Goal: Task Accomplishment & Management: Manage account settings

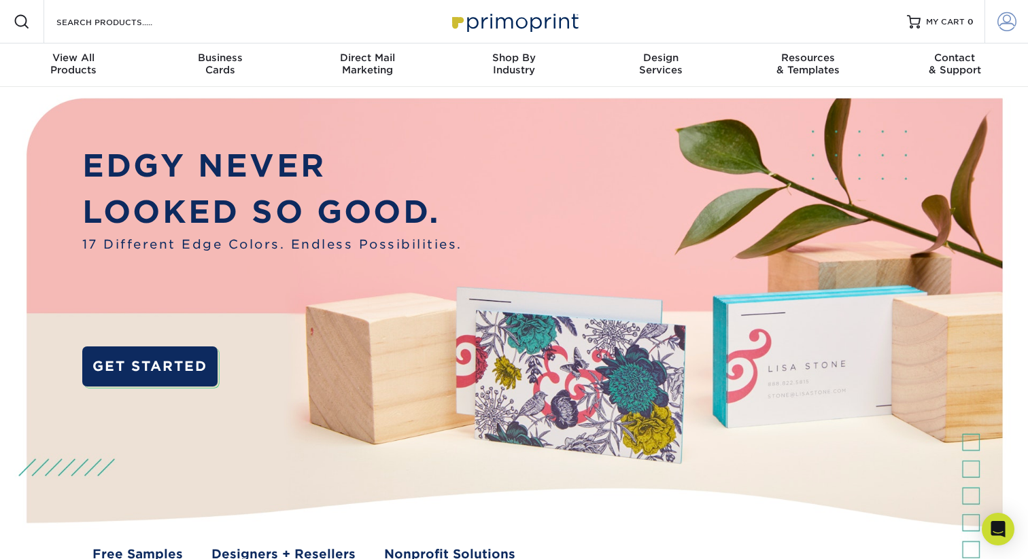
click at [1001, 20] on span at bounding box center [1006, 21] width 19 height 19
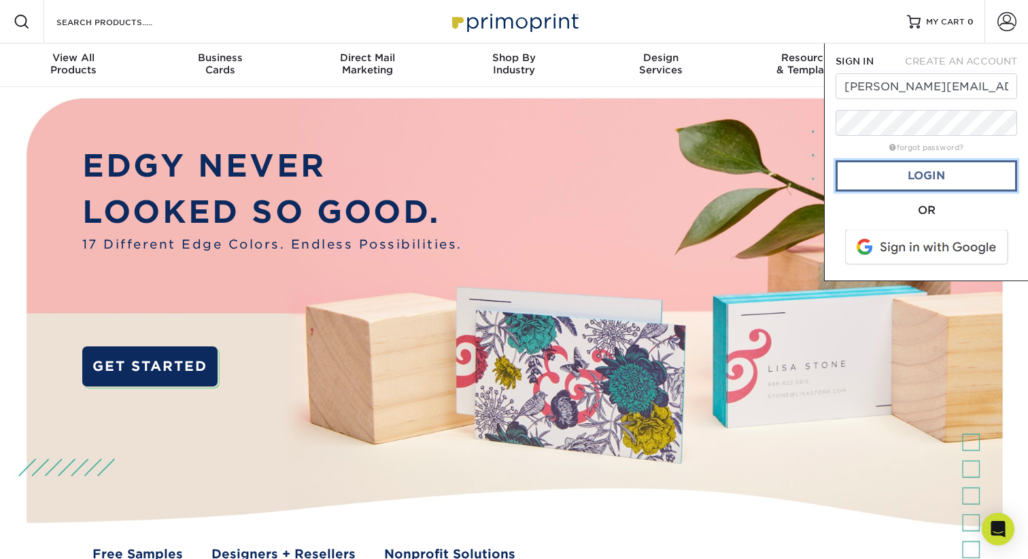
click at [908, 184] on link "Login" at bounding box center [926, 175] width 182 height 31
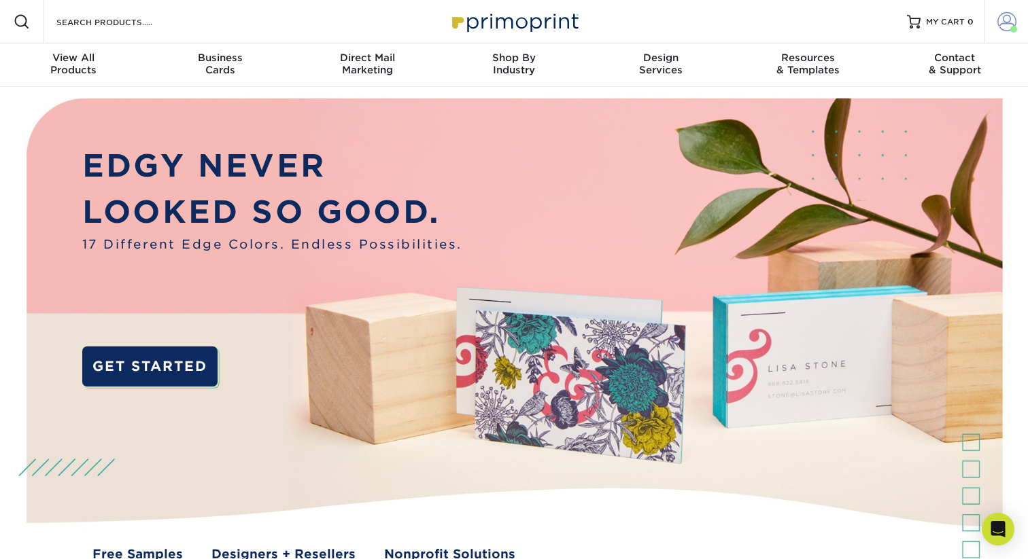
click at [1001, 21] on span at bounding box center [1006, 21] width 19 height 19
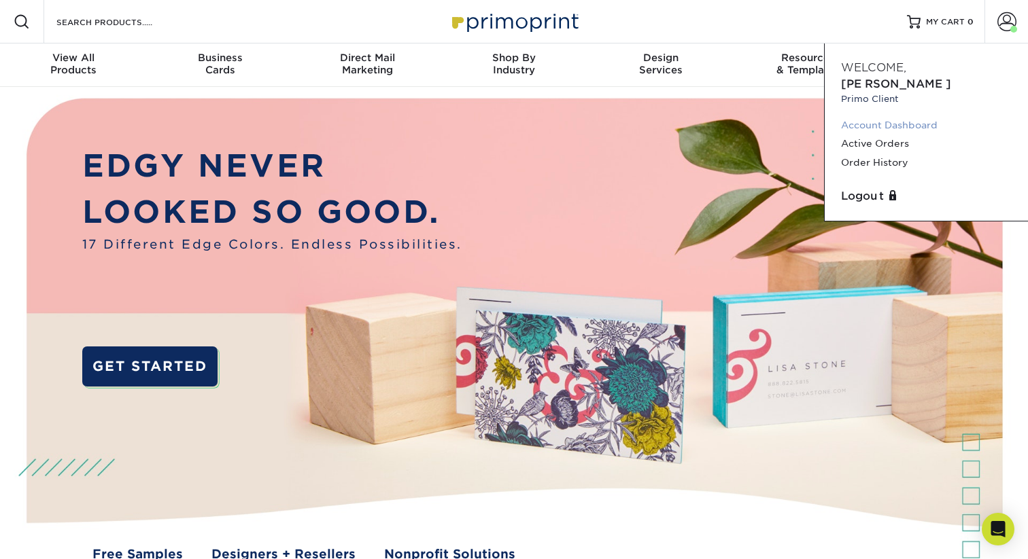
click at [869, 116] on link "Account Dashboard" at bounding box center [926, 125] width 171 height 18
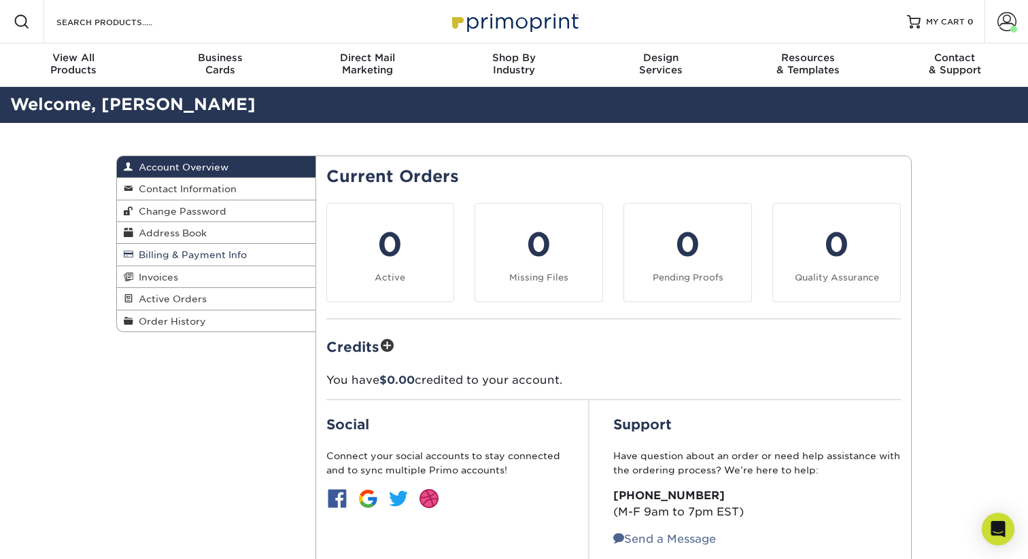
click at [196, 259] on span "Billing & Payment Info" at bounding box center [190, 254] width 114 height 11
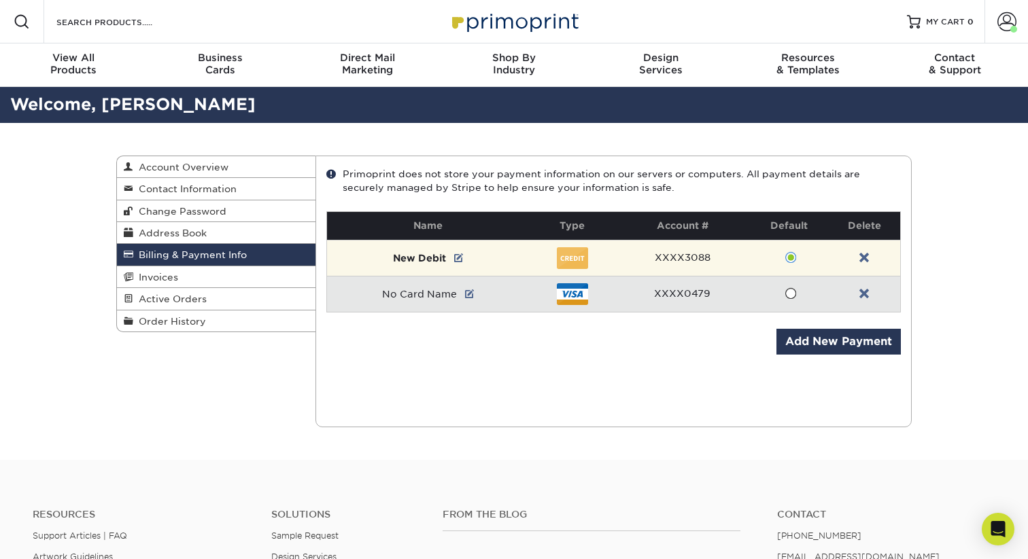
click at [578, 257] on div at bounding box center [572, 258] width 31 height 22
click at [463, 259] on link at bounding box center [459, 258] width 10 height 11
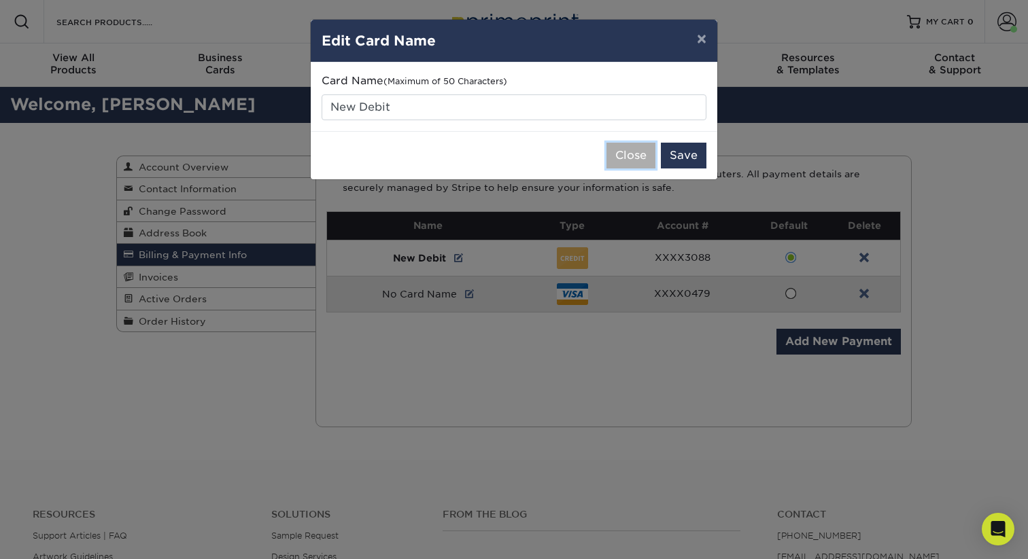
click at [634, 160] on button "Close" at bounding box center [630, 156] width 49 height 26
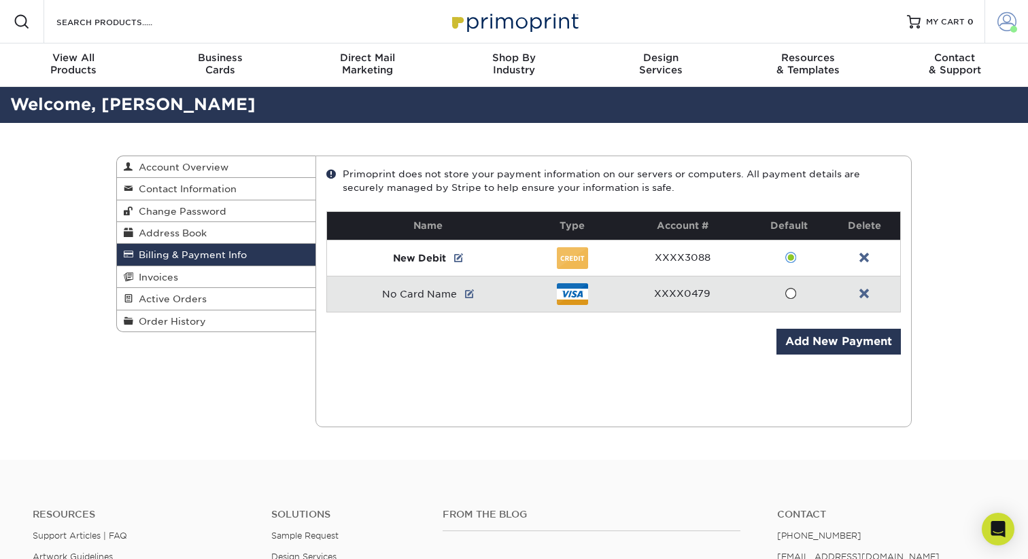
click at [1003, 24] on span at bounding box center [1006, 21] width 19 height 19
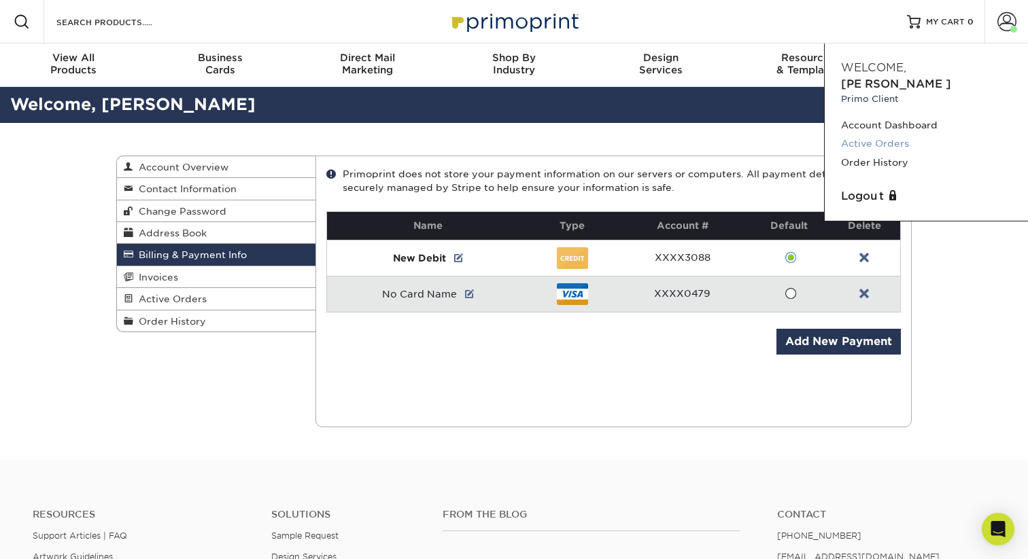
click at [890, 135] on link "Active Orders" at bounding box center [926, 144] width 171 height 18
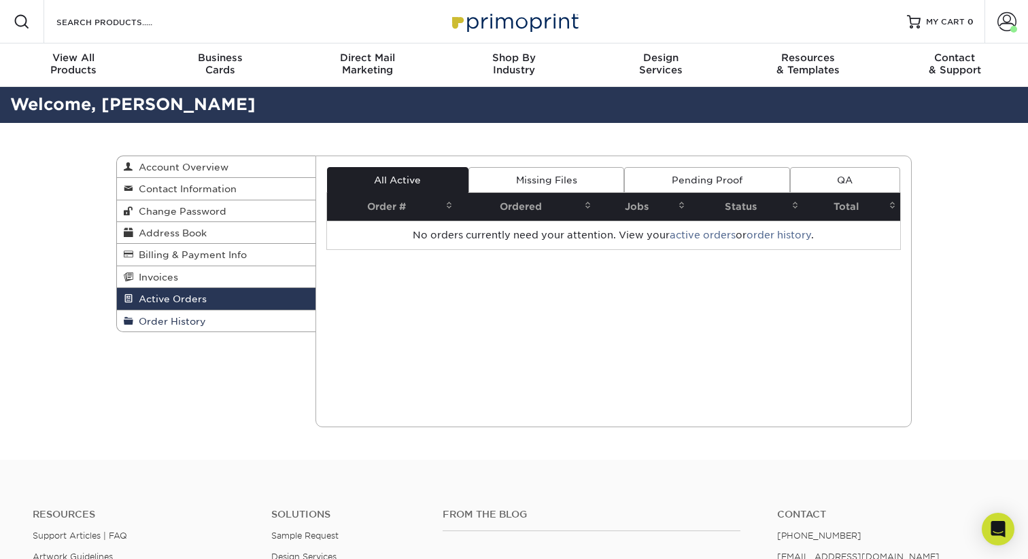
click at [180, 324] on span "Order History" at bounding box center [169, 321] width 73 height 11
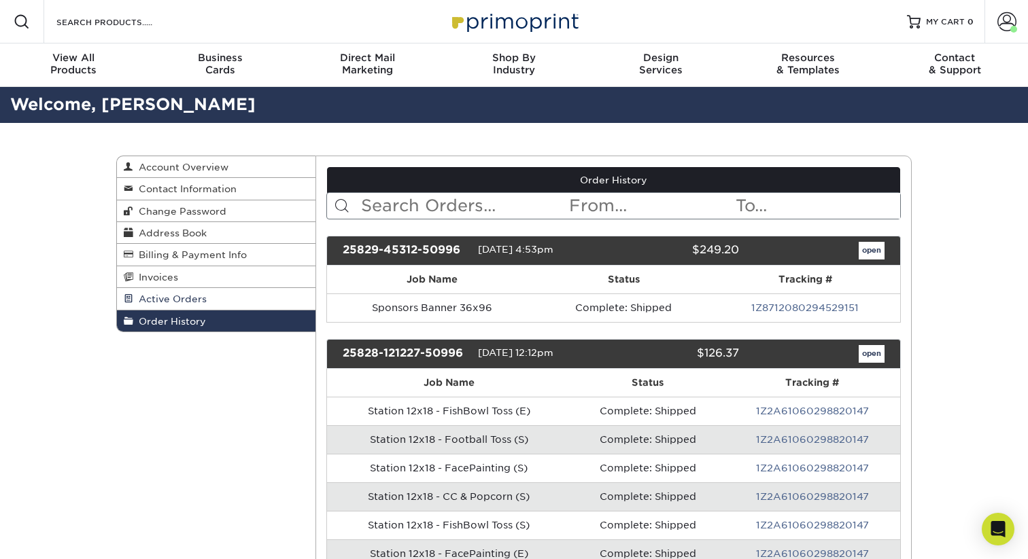
click at [175, 301] on span "Active Orders" at bounding box center [169, 299] width 73 height 11
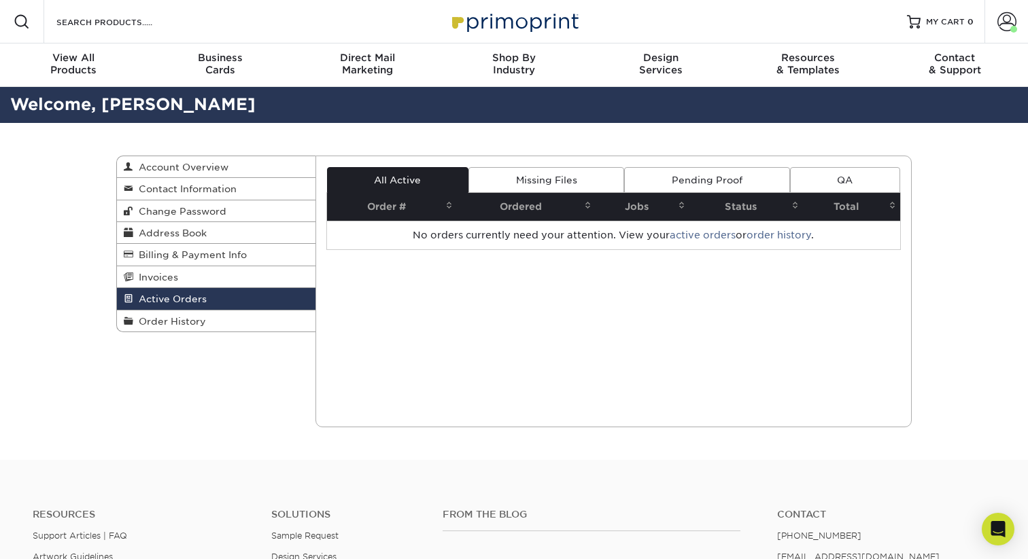
click at [175, 301] on span "Active Orders" at bounding box center [169, 299] width 73 height 11
click at [166, 283] on span "Invoices" at bounding box center [155, 277] width 45 height 11
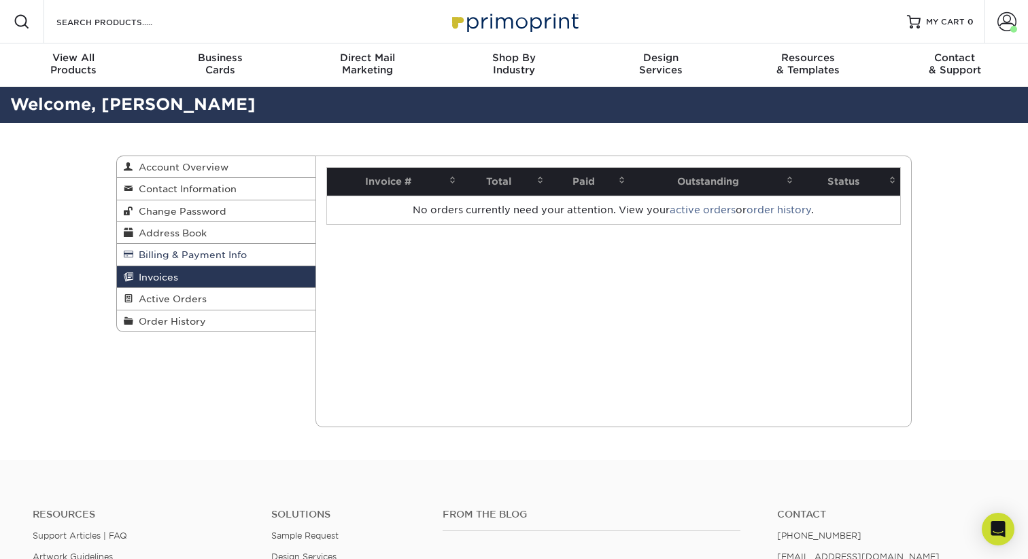
click at [207, 260] on span "Billing & Payment Info" at bounding box center [190, 254] width 114 height 11
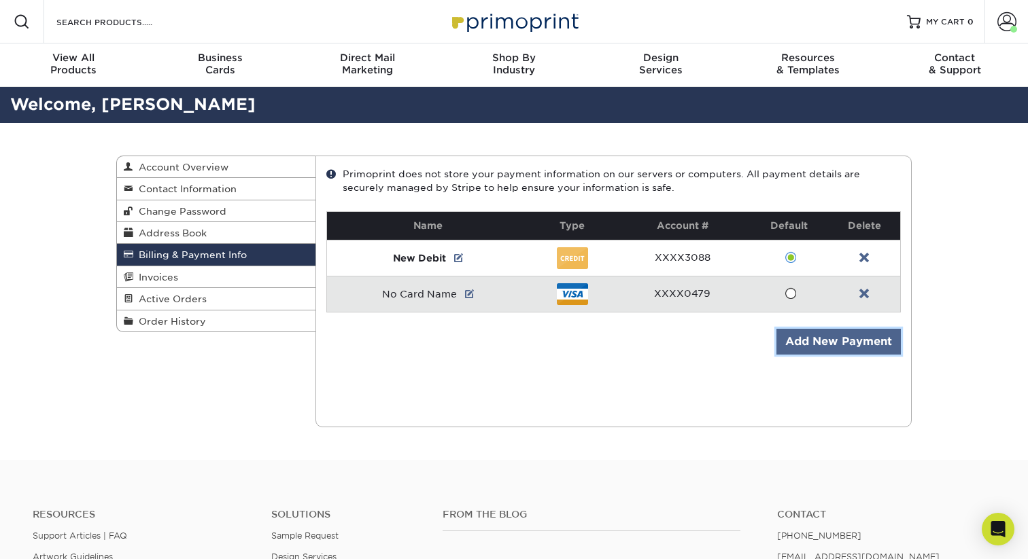
click at [831, 331] on link "Add New Payment" at bounding box center [838, 342] width 124 height 26
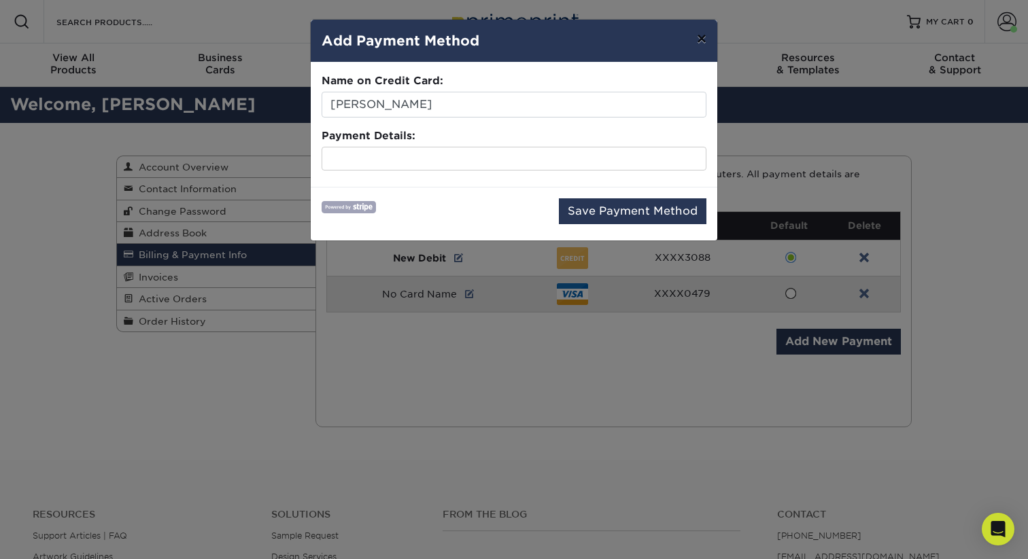
click at [704, 39] on button "×" at bounding box center [701, 39] width 31 height 38
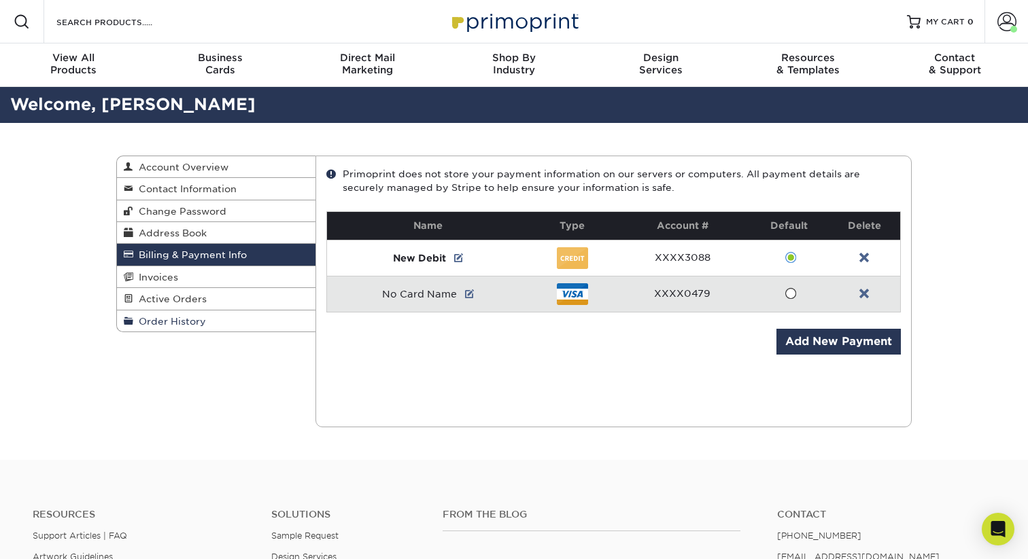
click at [201, 322] on span "Order History" at bounding box center [169, 321] width 73 height 11
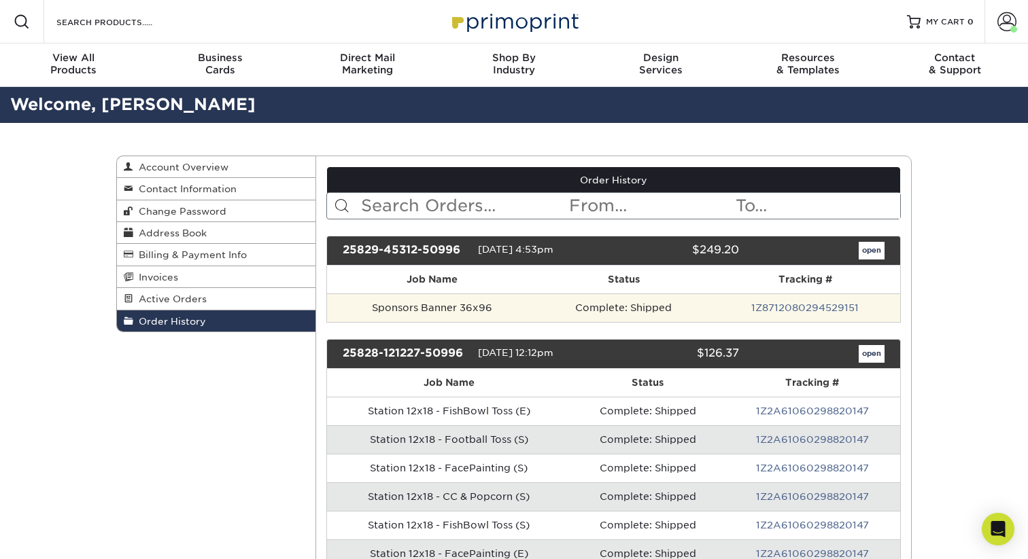
click at [435, 310] on td "Sponsors Banner 36x96" at bounding box center [432, 308] width 210 height 29
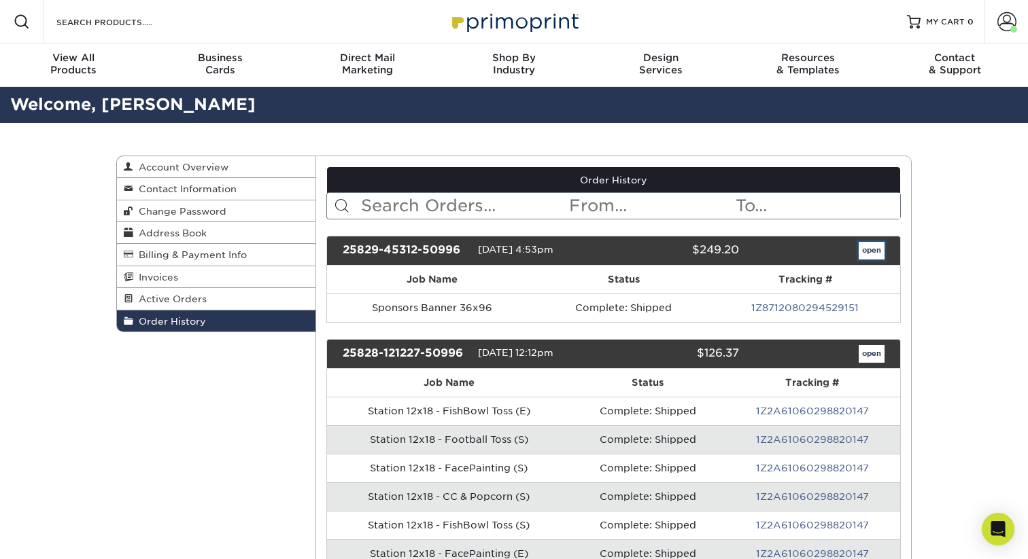
click at [875, 247] on link "open" at bounding box center [872, 251] width 26 height 18
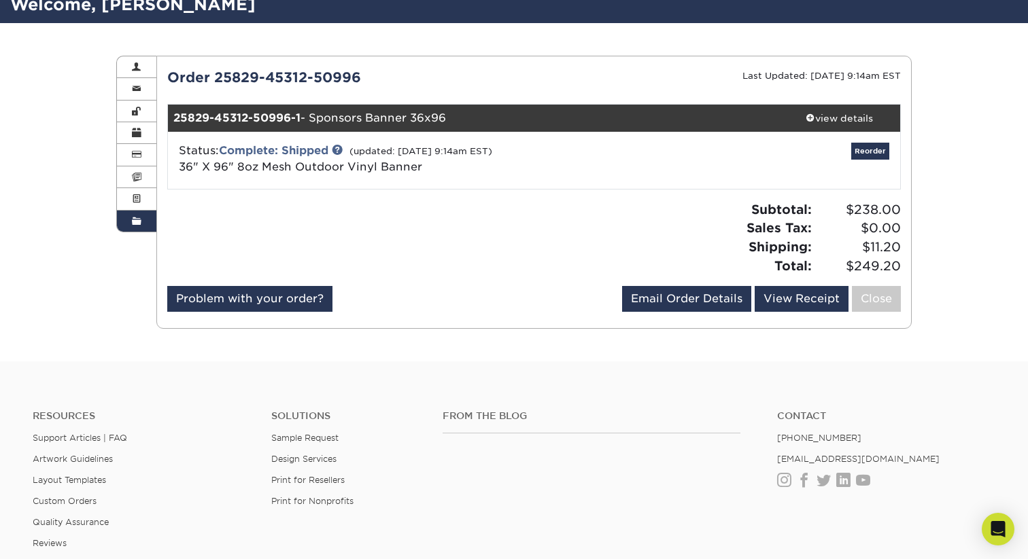
scroll to position [107, 0]
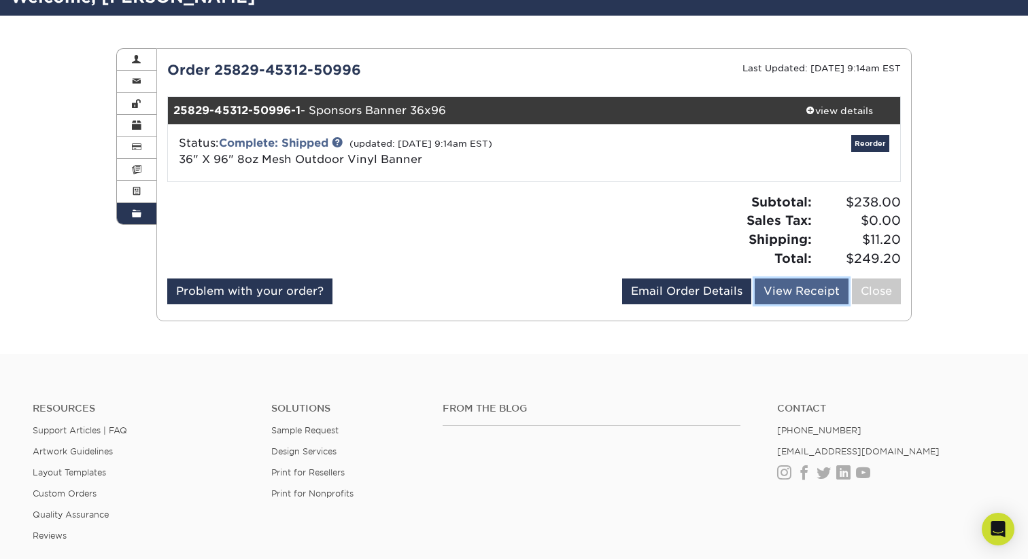
click at [780, 290] on link "View Receipt" at bounding box center [802, 292] width 94 height 26
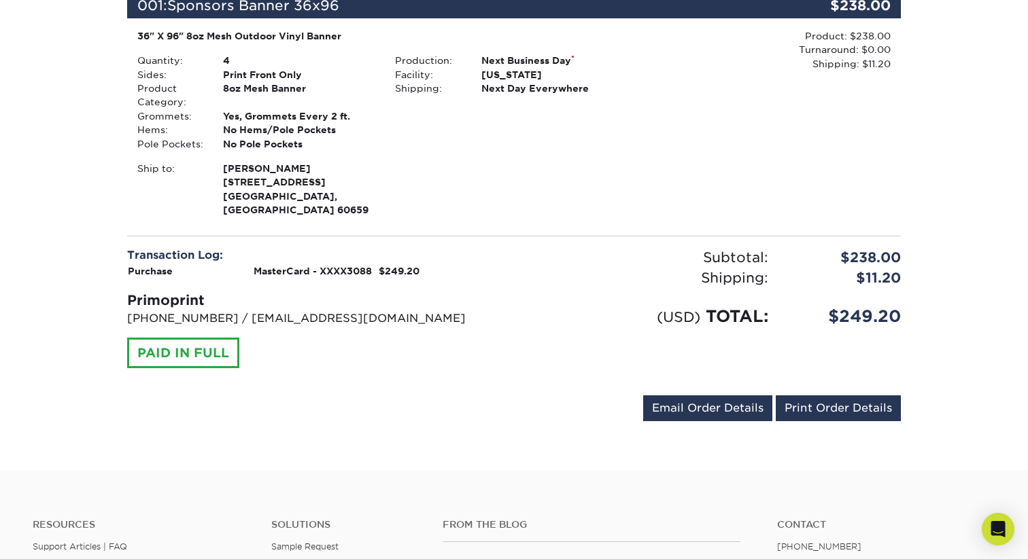
scroll to position [229, 0]
